Goal: Task Accomplishment & Management: Complete application form

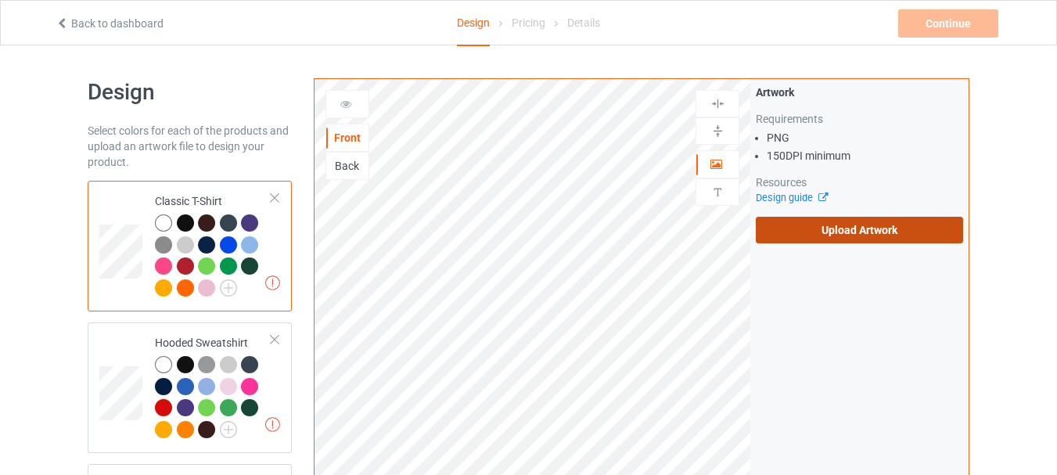
click at [875, 231] on label "Upload Artwork" at bounding box center [859, 230] width 207 height 27
click at [0, 0] on input "Upload Artwork" at bounding box center [0, 0] width 0 height 0
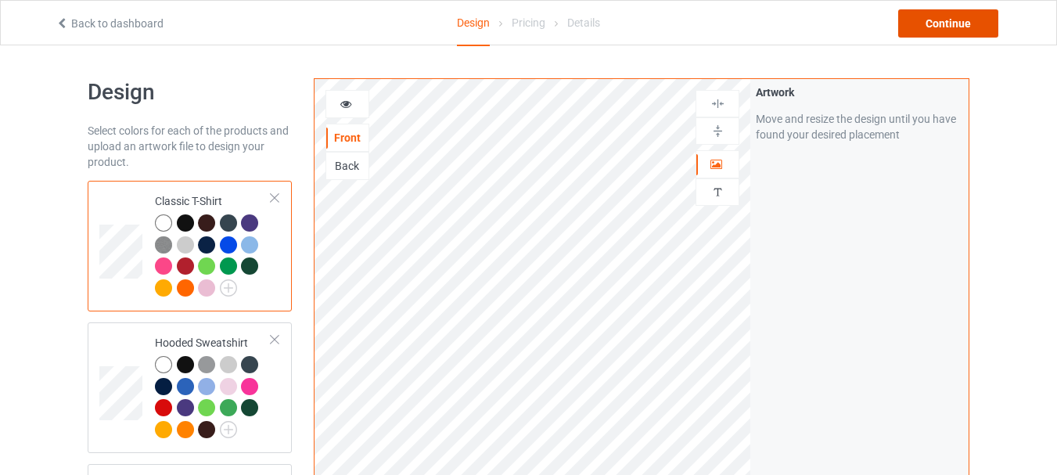
click at [961, 20] on div "Continue" at bounding box center [948, 23] width 100 height 28
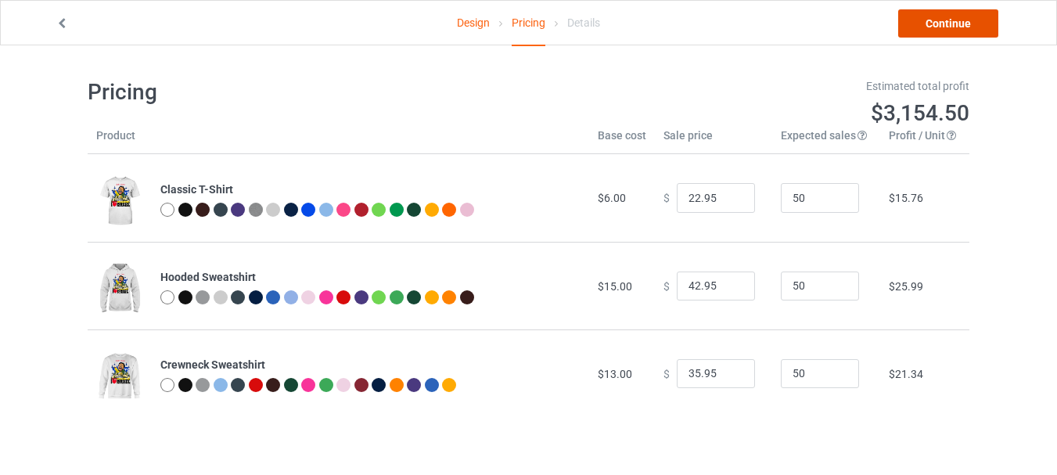
click at [910, 23] on link "Continue" at bounding box center [948, 23] width 100 height 28
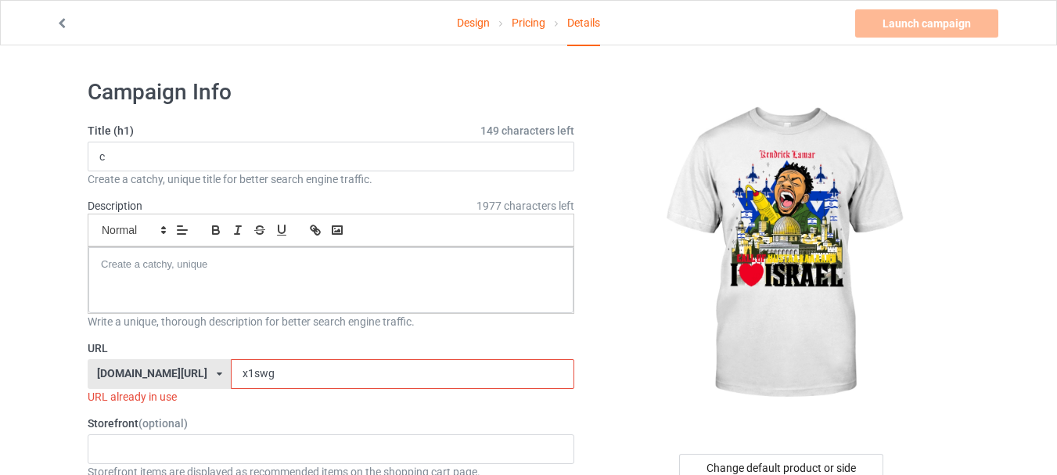
click at [362, 372] on input "x1swg" at bounding box center [402, 374] width 343 height 30
